Goal: Task Accomplishment & Management: Manage account settings

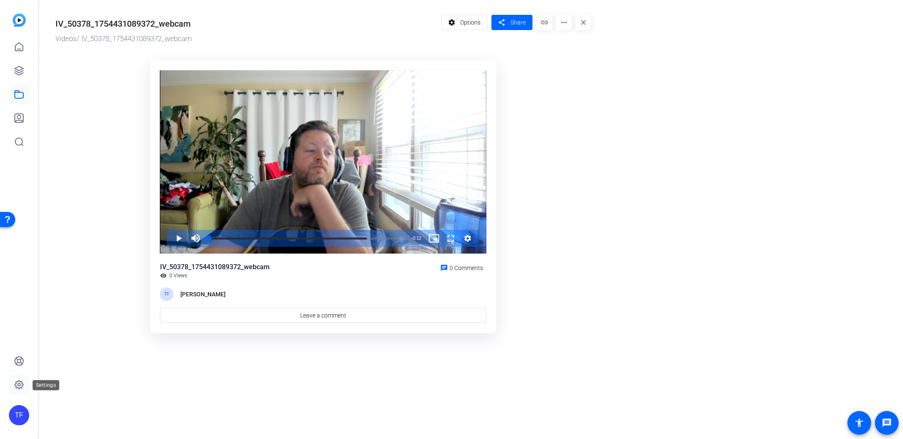
click at [21, 384] on icon at bounding box center [19, 385] width 10 height 10
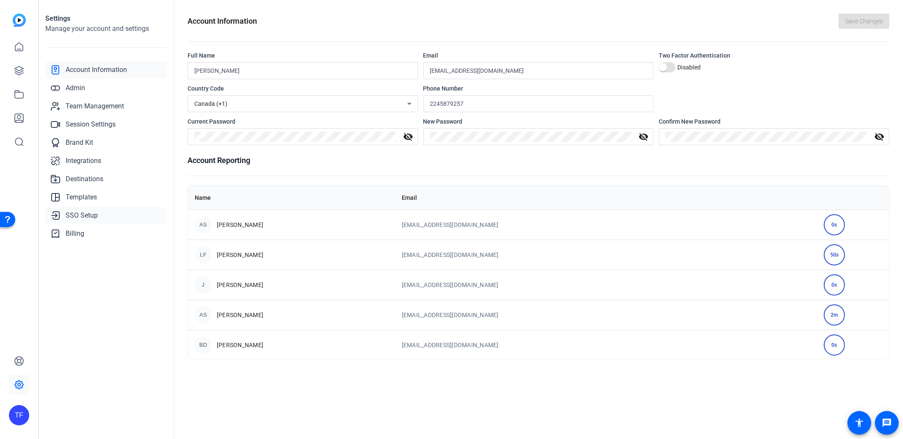
click at [77, 215] on span "SSO Setup" at bounding box center [82, 215] width 32 height 10
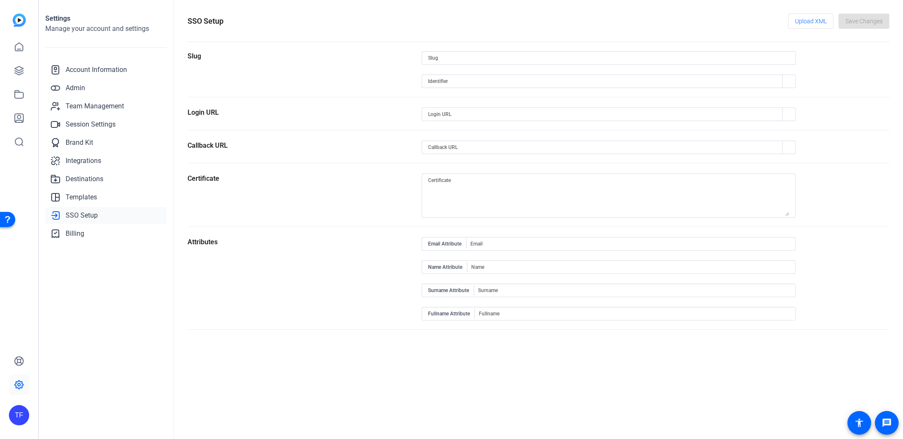
type input "template-test-account"
type input "https://capture.openreel.com/api/sso/return/template-test-account"
click at [82, 82] on link "Admin" at bounding box center [106, 88] width 122 height 17
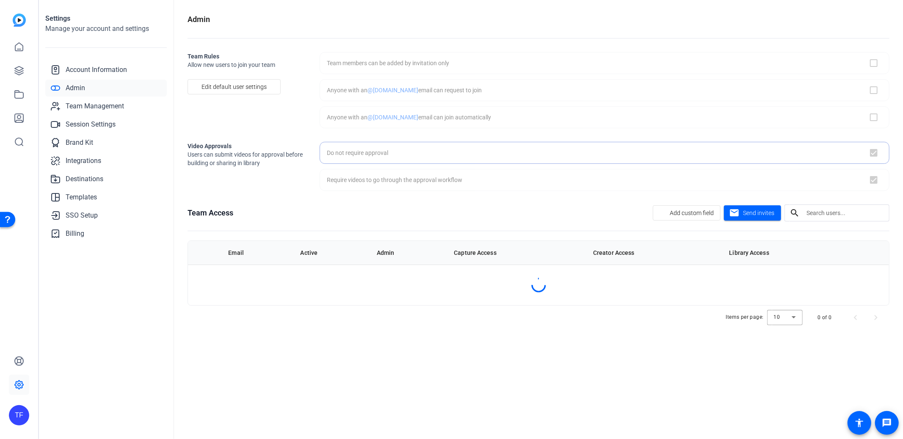
checkbox input "false"
checkbox input "true"
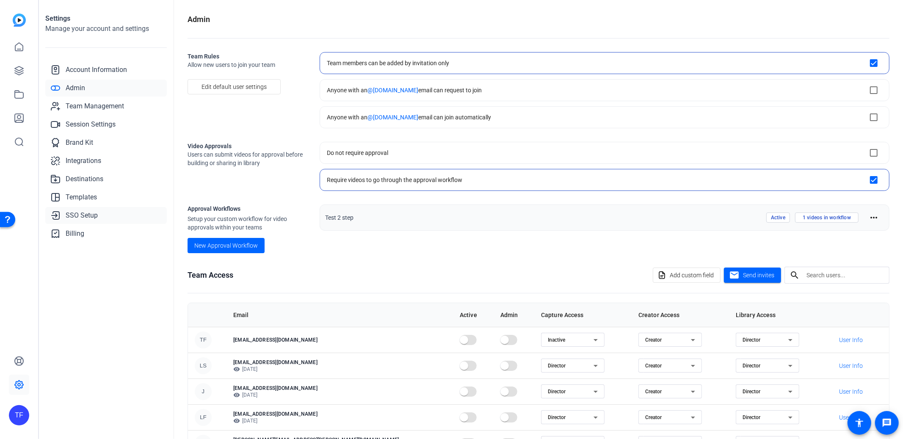
click at [78, 218] on span "SSO Setup" at bounding box center [82, 215] width 32 height 10
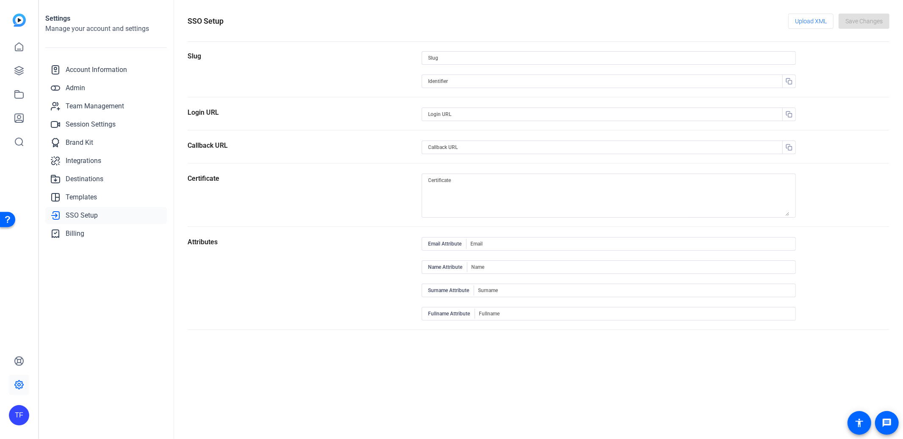
type input "template-test-account"
type input "https://capture.openreel.com/api/sso/return/template-test-account"
click at [471, 85] on input at bounding box center [604, 81] width 352 height 10
type input "test ID"
click at [488, 112] on input at bounding box center [604, 114] width 352 height 10
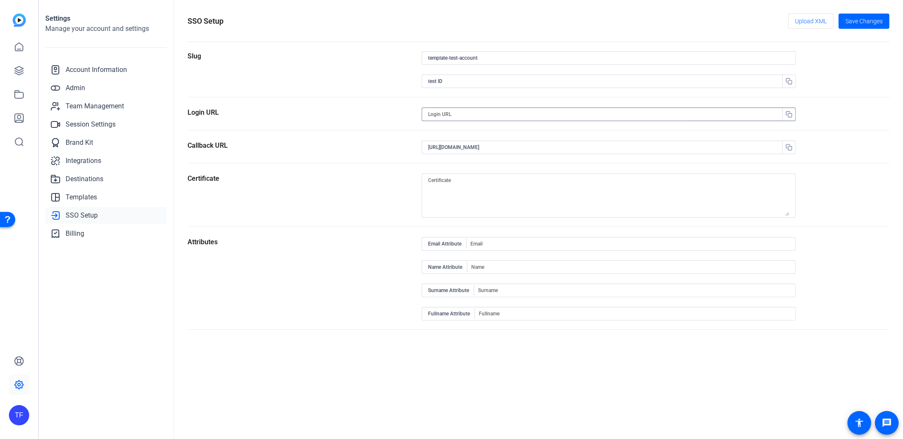
paste input "https://launcher.myapps.microsoft.com/api/signin/794d5dd0-3de8-439f-9bec-34c9ae…"
type input "https://launcher.myapps.microsoft.com/api/signin/794d5dd0-3de8-439f-9bec-34c9ae…"
click at [865, 21] on span "Save Changes" at bounding box center [863, 21] width 37 height 9
click at [491, 247] on input at bounding box center [630, 244] width 318 height 10
type input "EmailAddress"
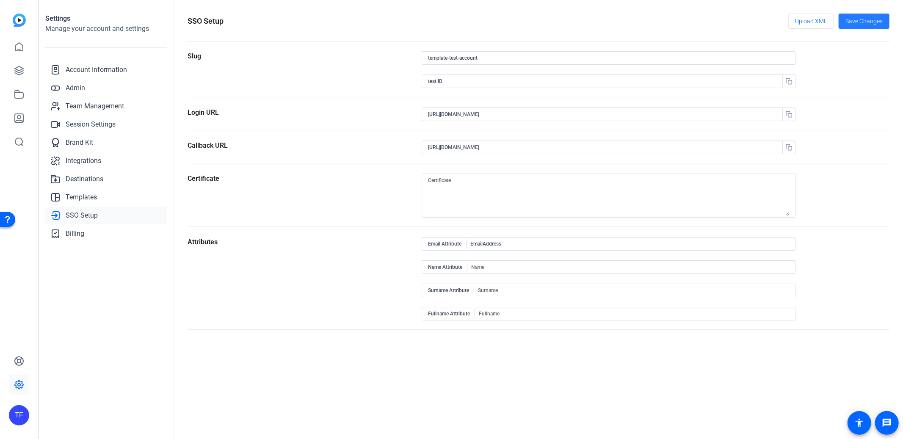
click at [860, 22] on span "Save Changes" at bounding box center [863, 21] width 37 height 9
click at [857, 48] on openreel-sso-setup "SSO Setup Upload XML Save Changes Slug template-test-account test ID Login URL …" at bounding box center [539, 172] width 702 height 316
click at [866, 56] on section "Slug template-test-account test ID" at bounding box center [539, 74] width 702 height 46
